Goal: Navigation & Orientation: Find specific page/section

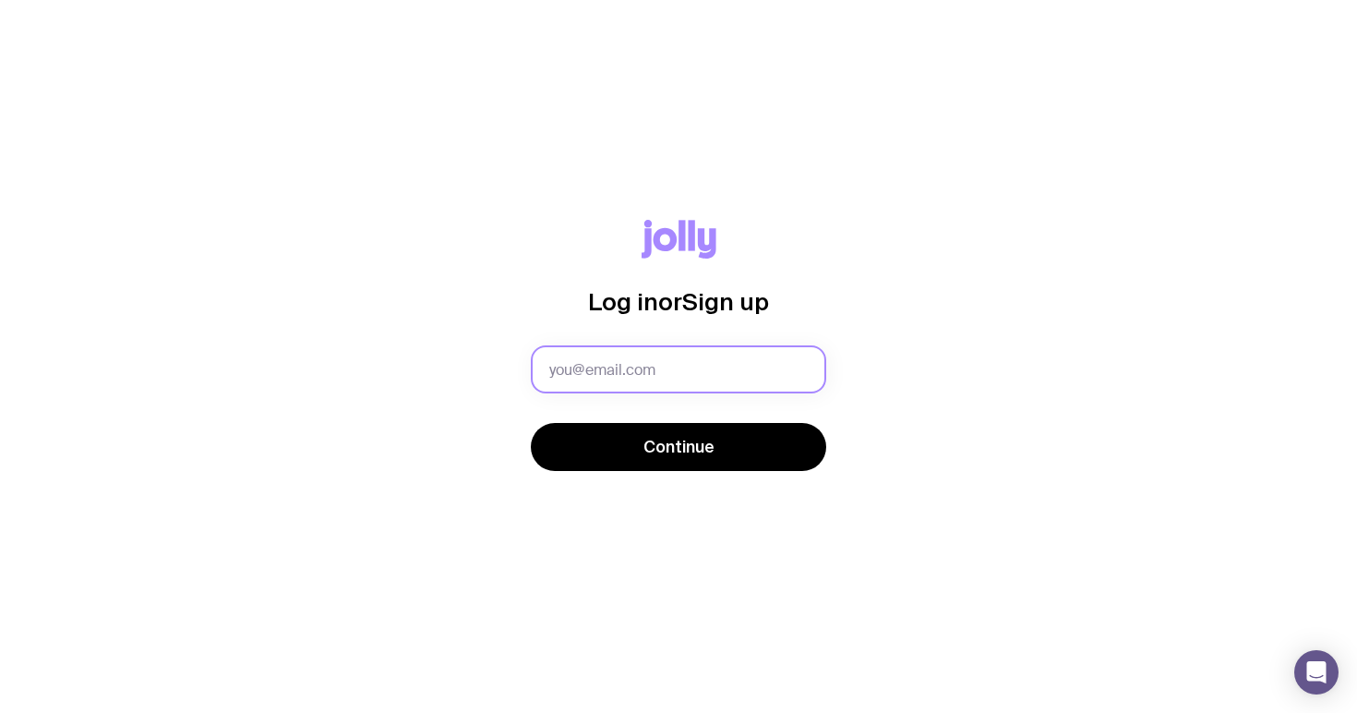
click at [743, 365] on input "text" at bounding box center [678, 369] width 295 height 48
type input "[EMAIL_ADDRESS][DOMAIN_NAME]"
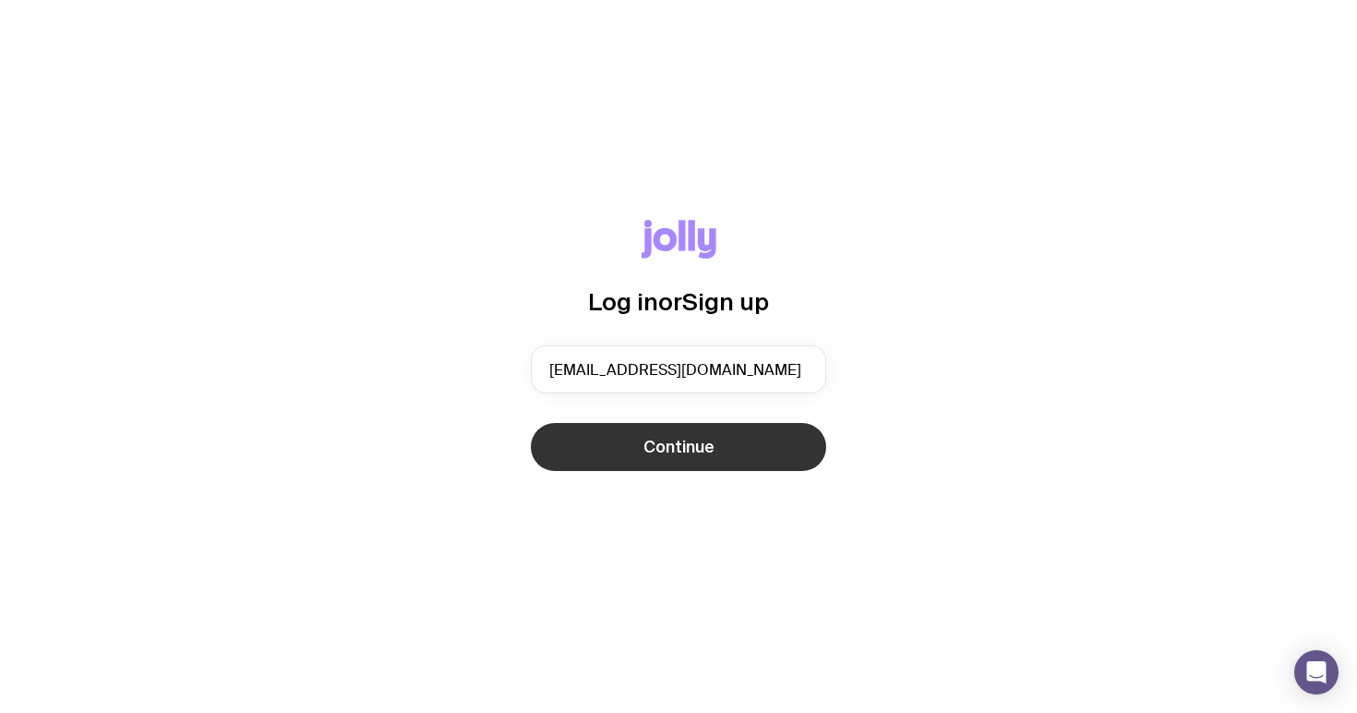
click at [636, 440] on button "Continue" at bounding box center [678, 447] width 295 height 48
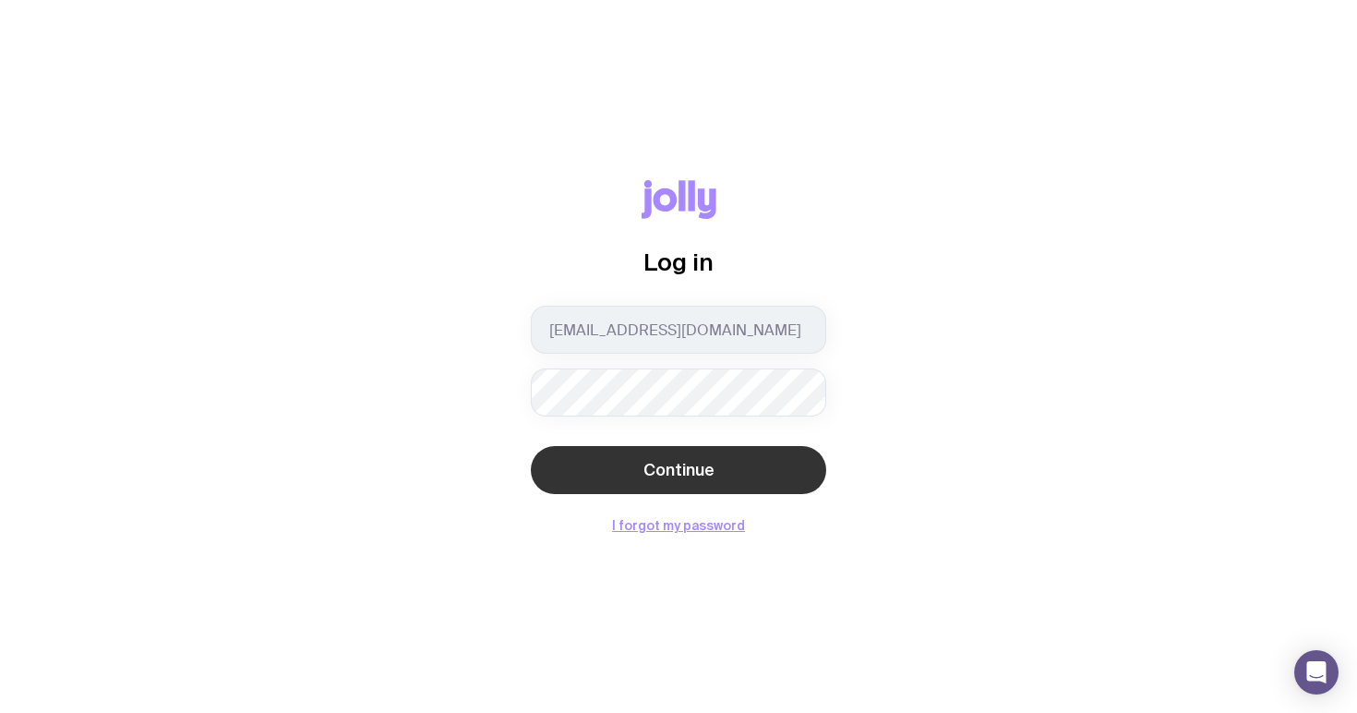
click at [673, 489] on button "Continue" at bounding box center [678, 470] width 295 height 48
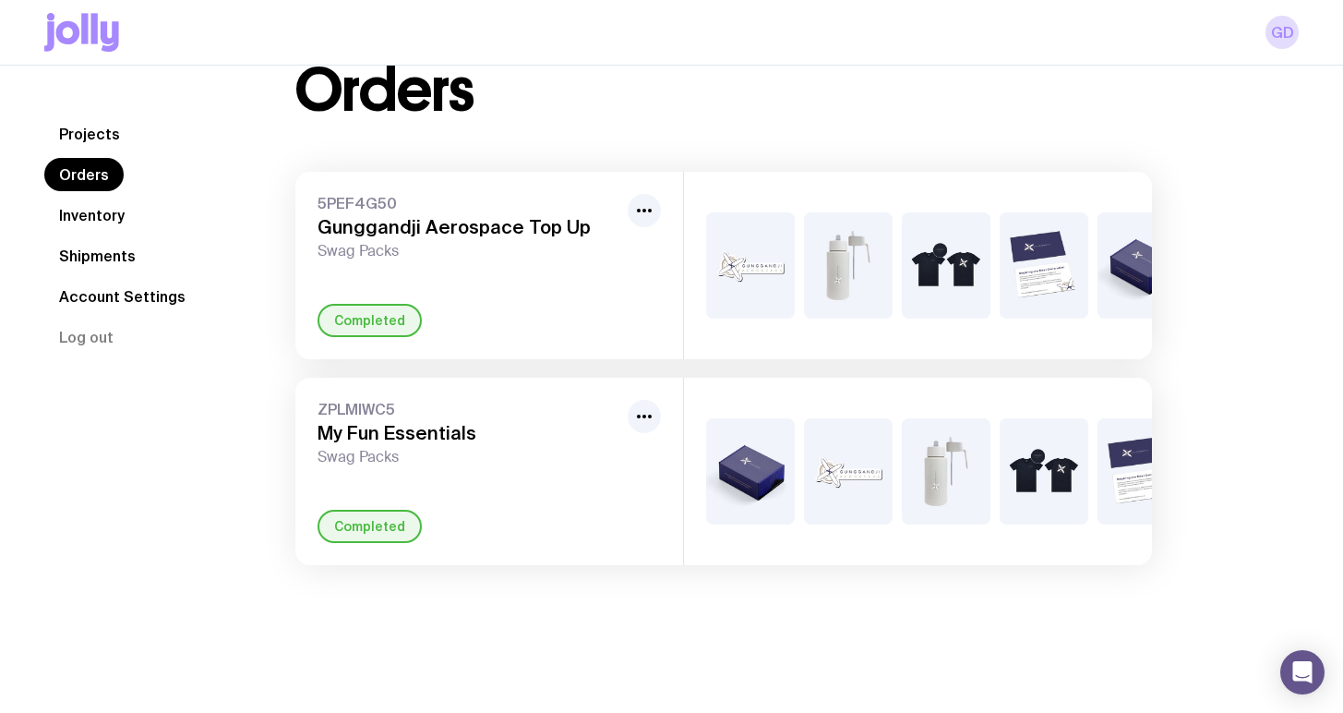
scroll to position [66, 0]
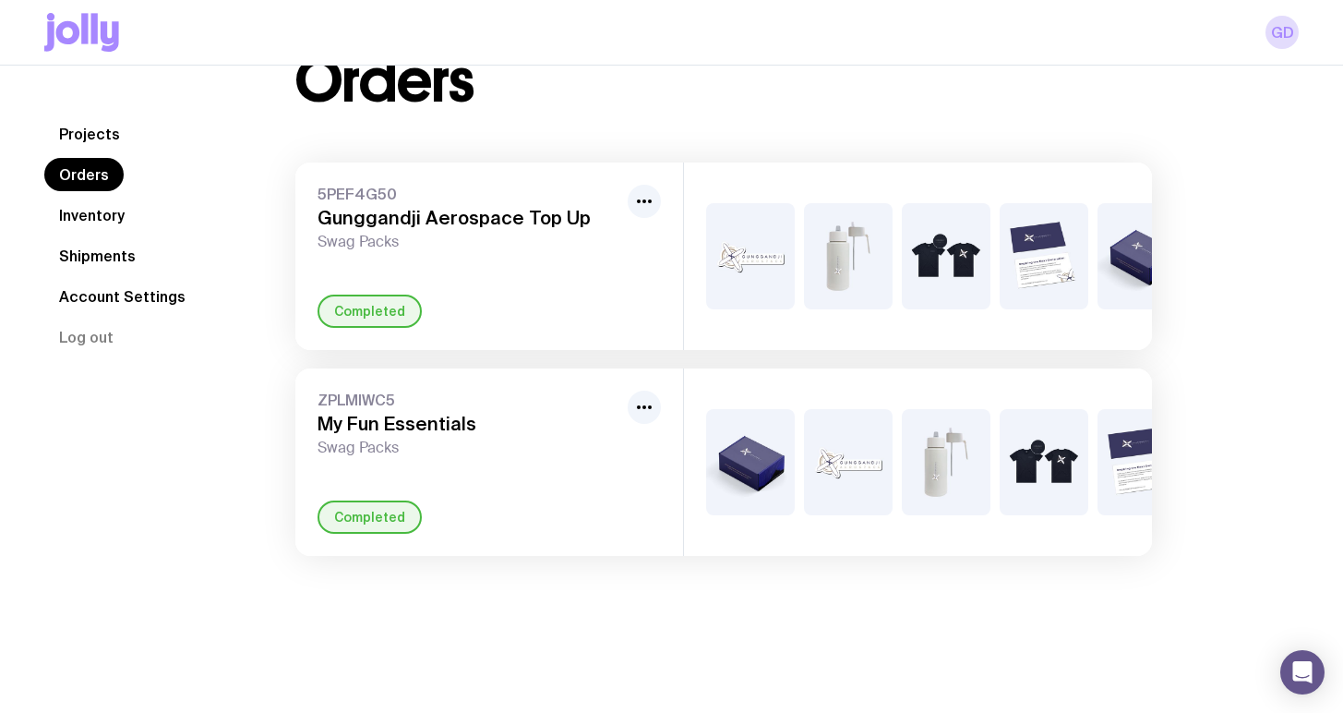
click at [86, 202] on link "Inventory" at bounding box center [91, 214] width 95 height 33
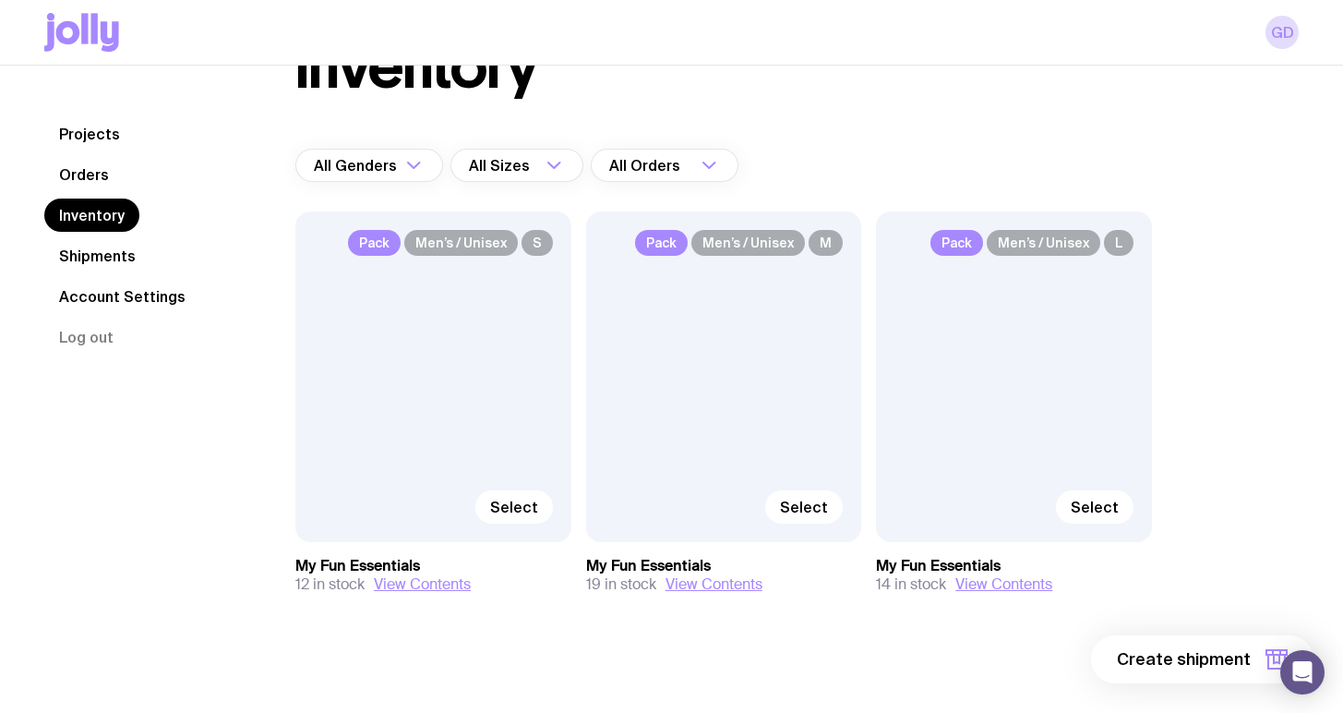
scroll to position [86, 0]
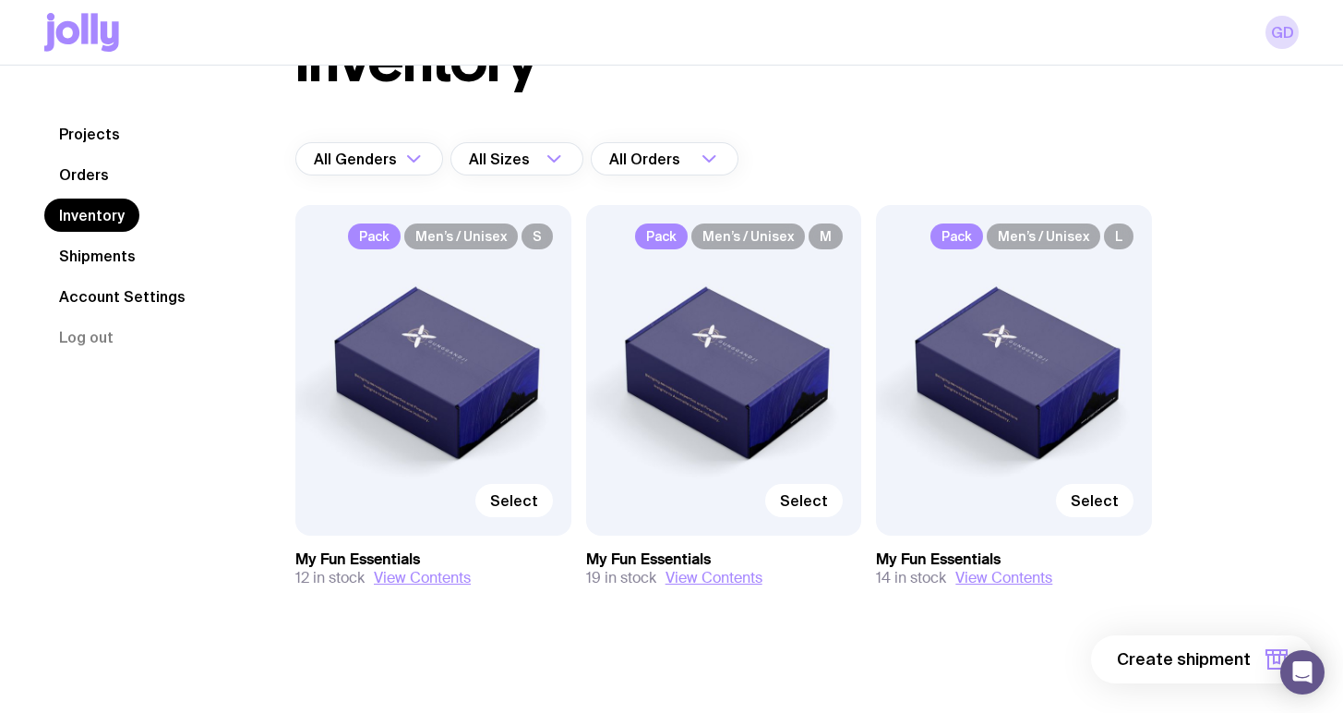
click at [137, 261] on link "Shipments" at bounding box center [97, 255] width 106 height 33
